Goal: Use online tool/utility: Utilize a website feature to perform a specific function

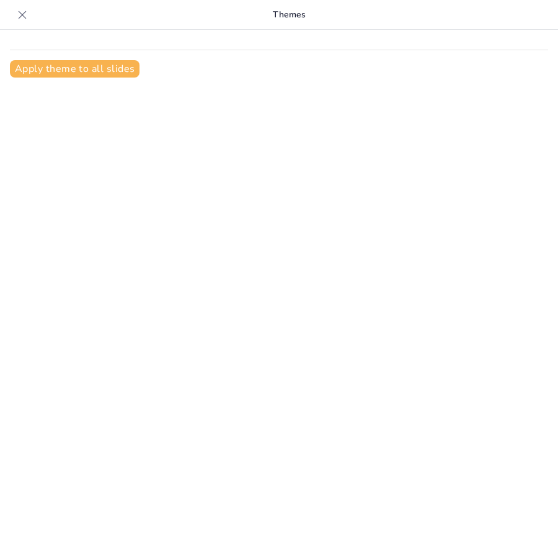
type input "Imported AI_for_Societal_Solutions_BRICS_precisely_illustrated.pptx"
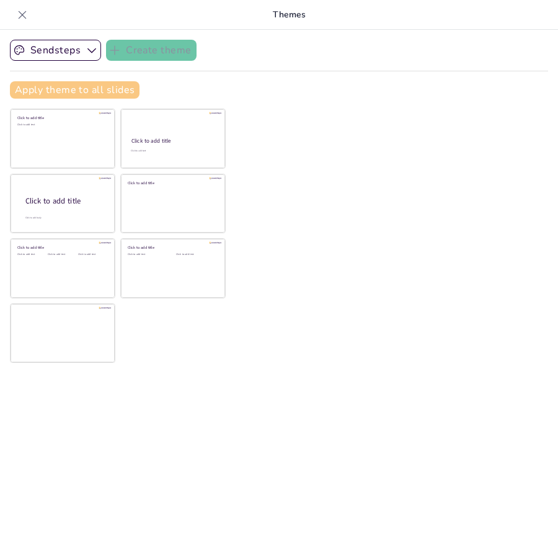
click at [51, 90] on button "Apply theme to all slides" at bounding box center [75, 89] width 130 height 17
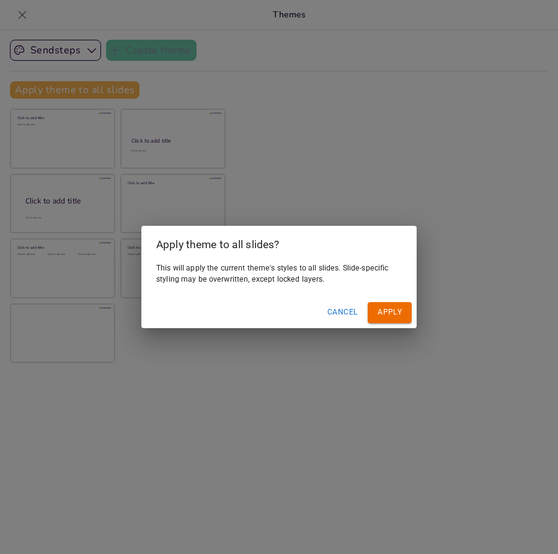
click at [401, 315] on button "Apply" at bounding box center [390, 312] width 44 height 20
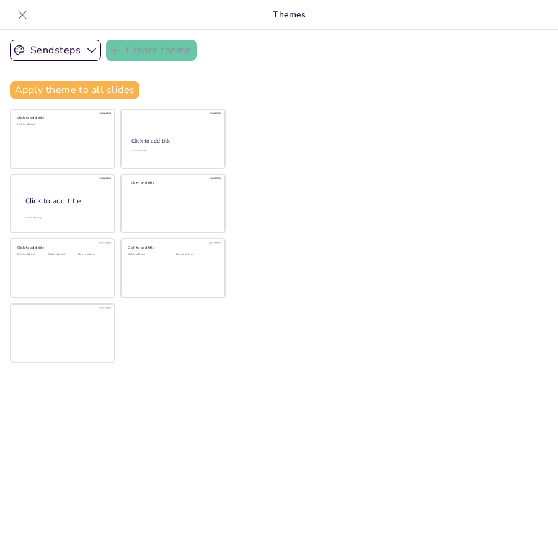
click at [19, 19] on icon at bounding box center [22, 15] width 12 height 12
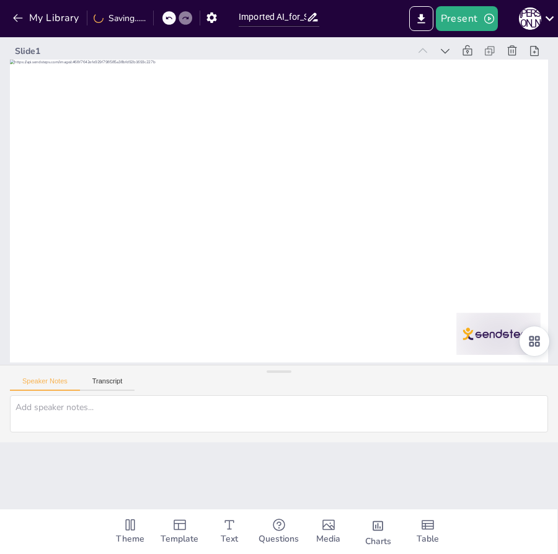
scroll to position [1, 0]
click at [399, 388] on icon at bounding box center [391, 395] width 15 height 15
click at [484, 123] on icon at bounding box center [492, 131] width 16 height 16
click at [311, 415] on icon at bounding box center [302, 423] width 17 height 17
click at [476, 102] on icon at bounding box center [484, 110] width 16 height 16
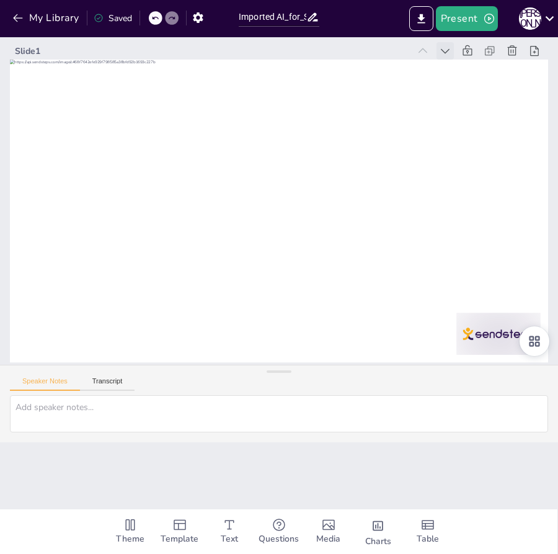
click at [489, 146] on icon at bounding box center [497, 154] width 17 height 17
drag, startPoint x: 448, startPoint y: 50, endPoint x: 435, endPoint y: 45, distance: 14.5
click at [479, 106] on icon at bounding box center [483, 109] width 9 height 7
click at [454, 95] on icon at bounding box center [462, 103] width 16 height 16
click at [475, 156] on icon at bounding box center [483, 164] width 17 height 17
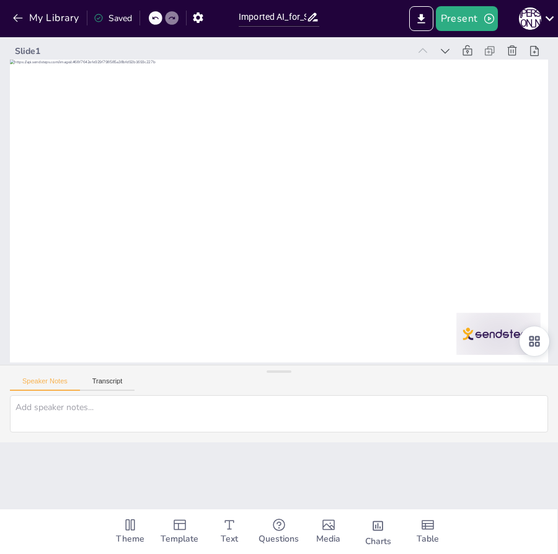
click at [238, 394] on icon at bounding box center [229, 402] width 17 height 17
click at [468, 86] on icon at bounding box center [472, 89] width 9 height 6
click at [497, 173] on icon at bounding box center [502, 177] width 10 height 9
click at [469, 308] on icon at bounding box center [472, 312] width 7 height 9
click at [498, 197] on icon at bounding box center [502, 201] width 9 height 9
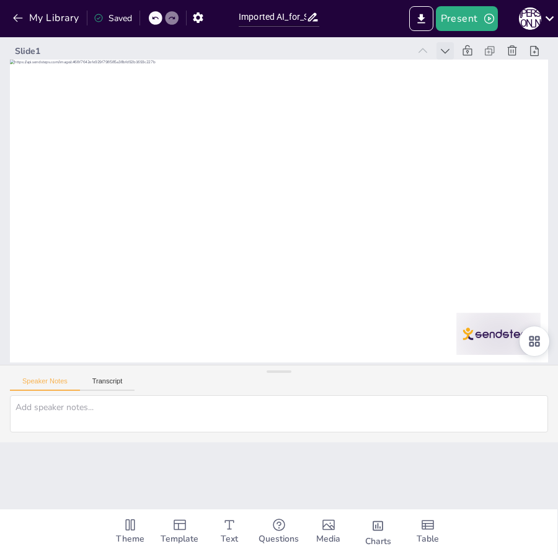
click at [487, 265] on icon at bounding box center [491, 270] width 8 height 10
click at [457, 327] on icon at bounding box center [460, 331] width 6 height 9
click at [494, 242] on icon at bounding box center [498, 247] width 9 height 10
click at [455, 66] on icon at bounding box center [459, 69] width 9 height 6
click at [479, 107] on icon at bounding box center [483, 110] width 9 height 7
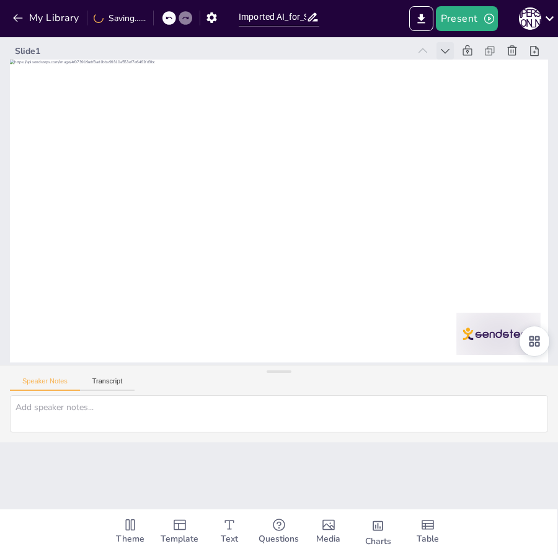
click at [79, 288] on icon at bounding box center [74, 291] width 9 height 7
click at [497, 219] on icon at bounding box center [501, 223] width 9 height 9
click at [454, 95] on icon at bounding box center [462, 103] width 16 height 16
click at [490, 188] on div at bounding box center [502, 200] width 25 height 25
click at [493, 169] on icon at bounding box center [501, 177] width 17 height 17
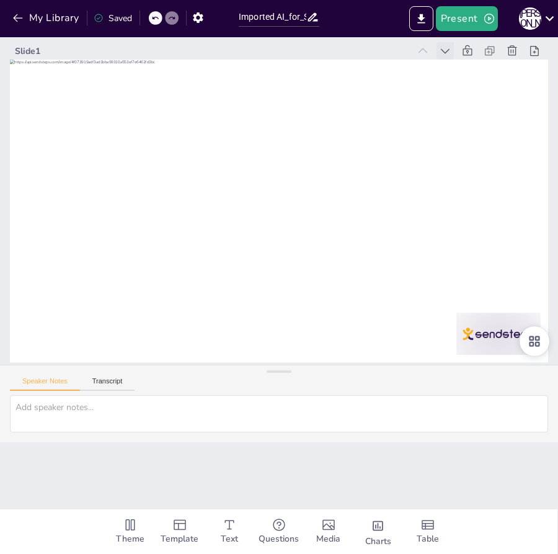
click at [493, 169] on icon at bounding box center [501, 177] width 17 height 17
click at [116, 532] on span "Theme" at bounding box center [130, 539] width 29 height 14
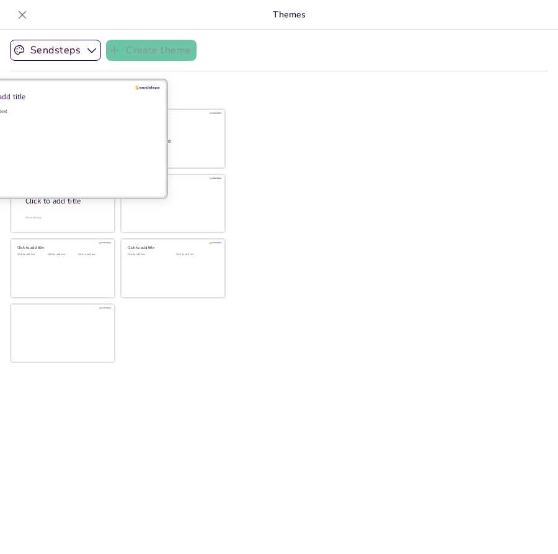
click at [58, 147] on div "Click to add text" at bounding box center [60, 146] width 177 height 77
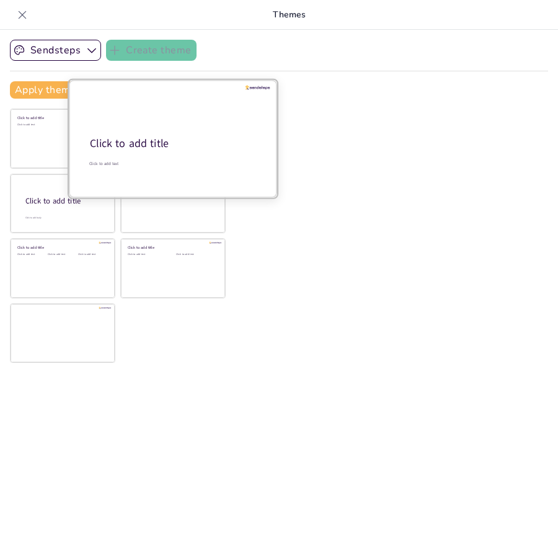
click at [199, 140] on div "Click to add title" at bounding box center [172, 143] width 164 height 15
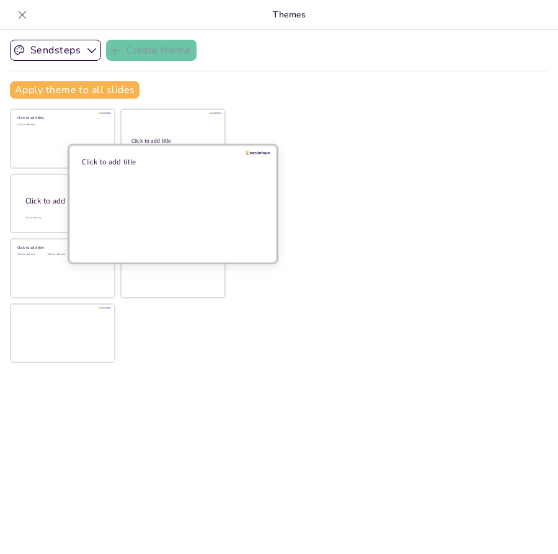
click at [187, 219] on div at bounding box center [173, 202] width 208 height 117
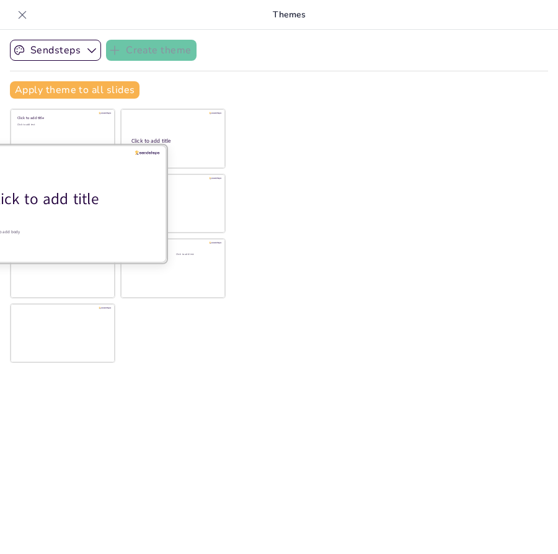
click at [9, 211] on div at bounding box center [62, 202] width 208 height 117
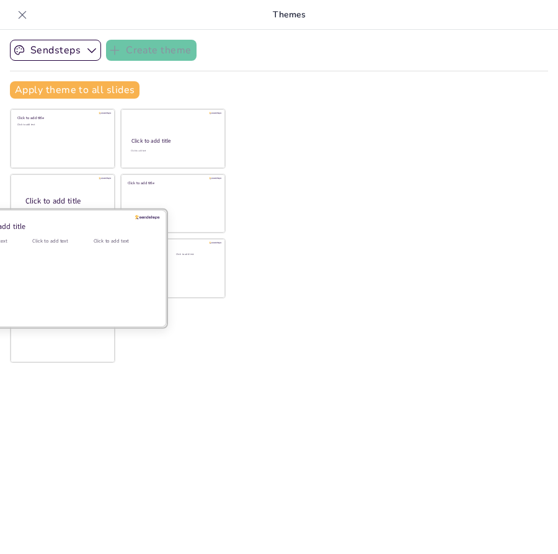
click at [61, 283] on div "Click to add text" at bounding box center [60, 275] width 56 height 77
click at [132, 308] on div "Click to add text" at bounding box center [122, 275] width 56 height 77
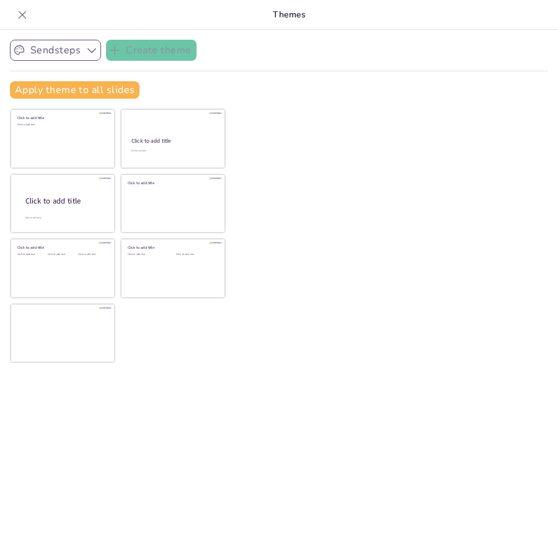
drag, startPoint x: 34, startPoint y: 36, endPoint x: 55, endPoint y: 56, distance: 28.9
click at [36, 37] on div "Sendsteps Create theme Apply theme to all slides Click to add title Click to ad…" at bounding box center [279, 292] width 558 height 524
click at [56, 56] on button "Sendsteps" at bounding box center [55, 50] width 91 height 21
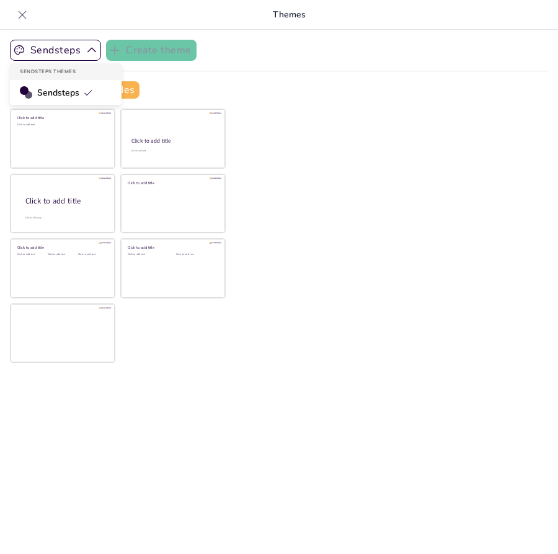
click at [69, 92] on span "Sendsteps" at bounding box center [65, 93] width 56 height 12
click at [19, 13] on icon at bounding box center [22, 15] width 12 height 12
